Goal: Transaction & Acquisition: Download file/media

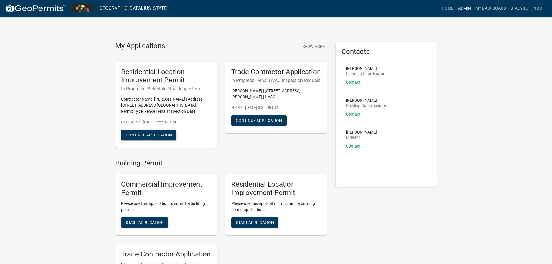
click at [464, 7] on link "Admin" at bounding box center [464, 8] width 17 height 11
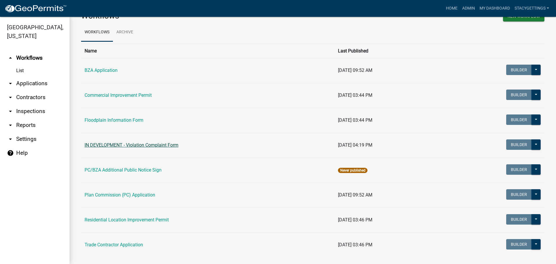
scroll to position [27, 0]
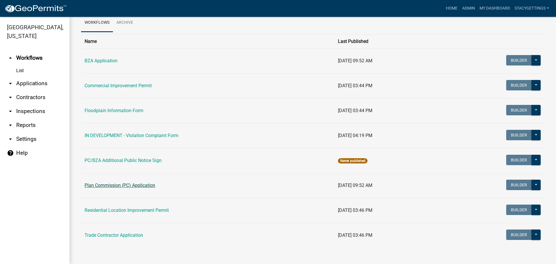
click at [132, 184] on link "Plan Commission (PC) Application" at bounding box center [120, 185] width 71 height 6
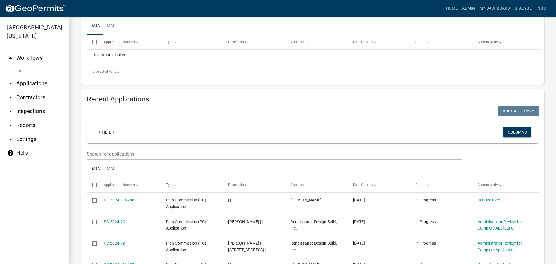
scroll to position [145, 0]
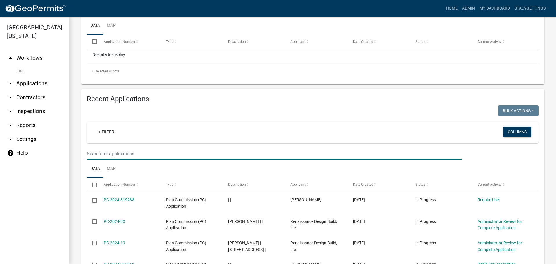
click at [112, 153] on input "text" at bounding box center [274, 154] width 375 height 12
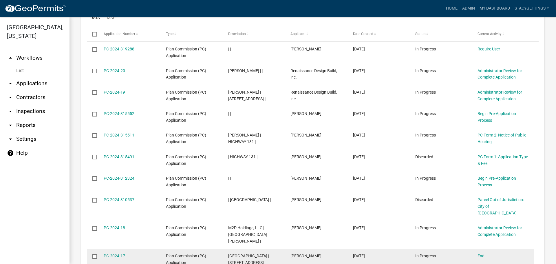
scroll to position [266, 0]
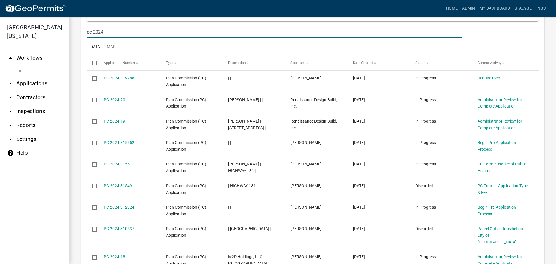
drag, startPoint x: 108, startPoint y: 33, endPoint x: 76, endPoint y: 27, distance: 32.2
click at [76, 27] on div "Plan Commission (PC) Application Use this application for minor residential sub…" at bounding box center [313, 57] width 487 height 614
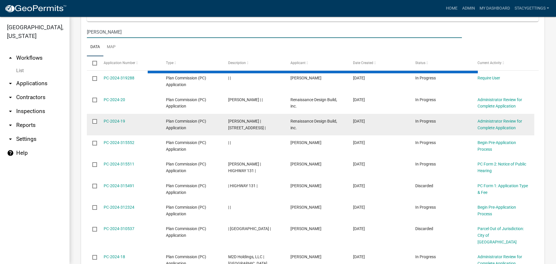
scroll to position [193, 0]
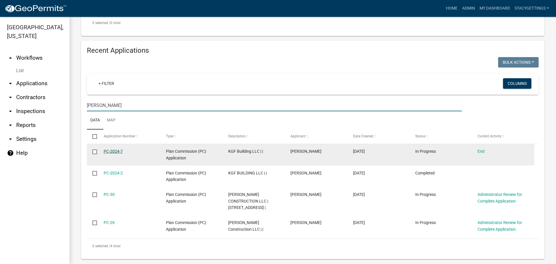
type input "[PERSON_NAME]"
click at [116, 153] on link "PC-2024-7" at bounding box center [113, 151] width 19 height 5
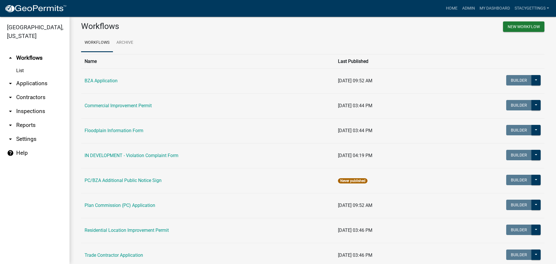
scroll to position [27, 0]
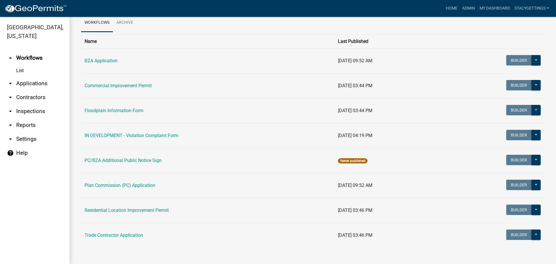
click at [138, 189] on td "Plan Commission (PC) Application" at bounding box center [207, 185] width 253 height 25
click at [138, 186] on link "Plan Commission (PC) Application" at bounding box center [120, 185] width 71 height 6
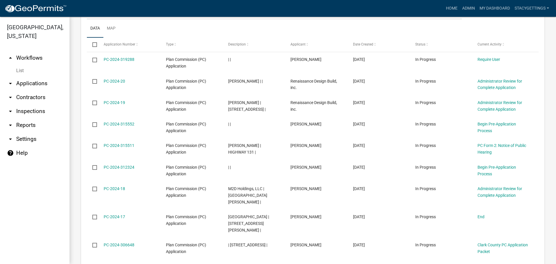
scroll to position [295, 0]
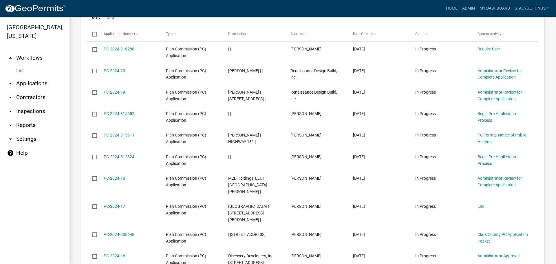
click at [23, 120] on link "arrow_drop_down Reports" at bounding box center [35, 125] width 70 height 14
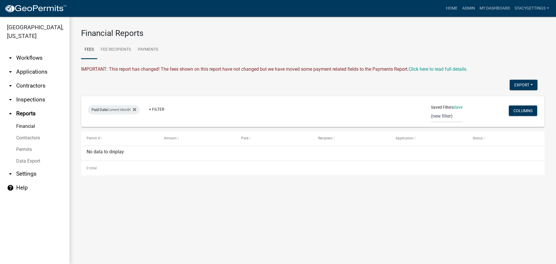
click at [30, 121] on link "Financial" at bounding box center [35, 127] width 70 height 12
click at [31, 155] on link "Data Export" at bounding box center [35, 161] width 70 height 12
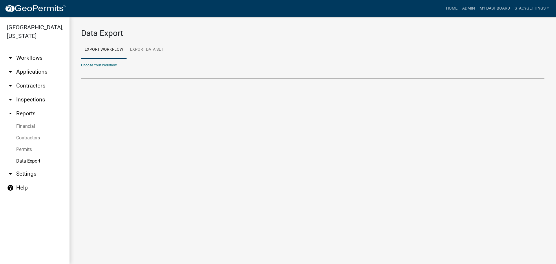
click at [91, 73] on select "BZA Application Commercial Improvement Permit Contractors Electrical Contractor…" at bounding box center [312, 73] width 463 height 12
select select "12: Object"
click at [81, 67] on select "BZA Application Commercial Improvement Permit Contractors Electrical Contractor…" at bounding box center [312, 73] width 463 height 12
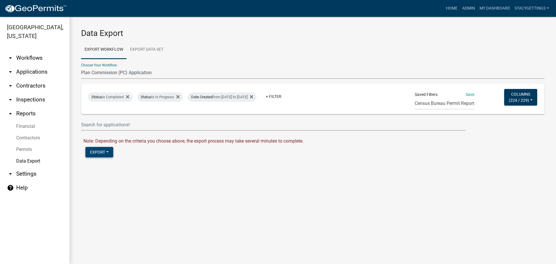
click at [92, 155] on button "Export" at bounding box center [99, 152] width 28 height 10
click at [107, 166] on button "Excel Format (.xlsx)" at bounding box center [114, 167] width 59 height 14
click at [147, 165] on link "Download Plan Commission (PC) Application.xlsx" at bounding box center [134, 165] width 102 height 6
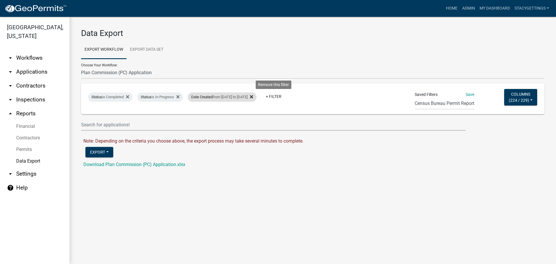
click at [253, 96] on icon at bounding box center [251, 96] width 3 height 3
click at [206, 97] on link "+ Filter" at bounding box center [200, 96] width 25 height 10
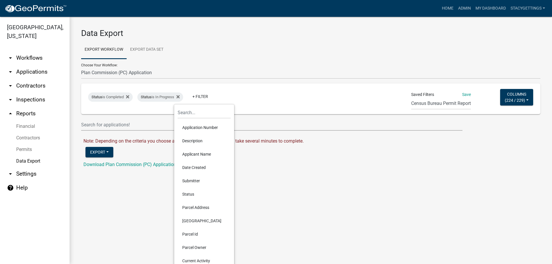
scroll to position [8, 0]
